Goal: Find specific page/section: Find specific page/section

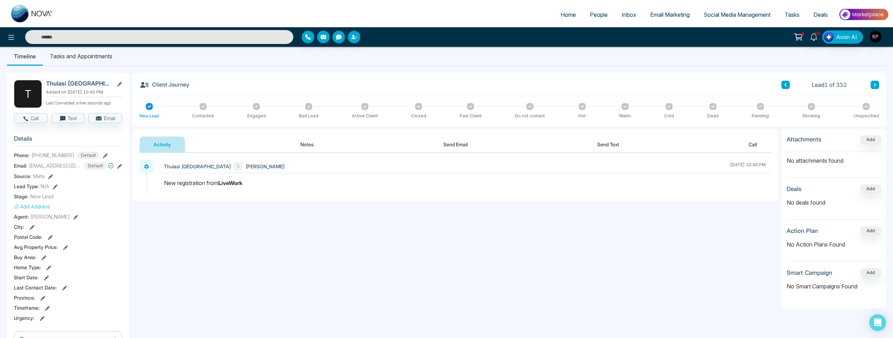
scroll to position [5, 0]
click at [590, 12] on span "People" at bounding box center [599, 14] width 18 height 7
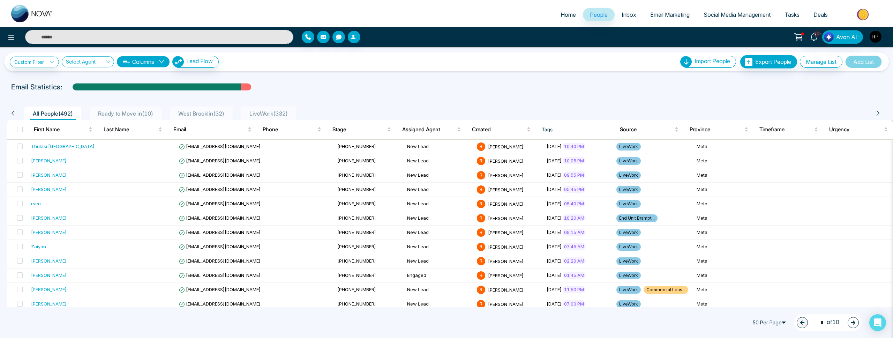
scroll to position [2, 0]
click at [99, 110] on span "Ready to Move in ( 10 )" at bounding box center [125, 113] width 61 height 7
